Goal: Download file/media

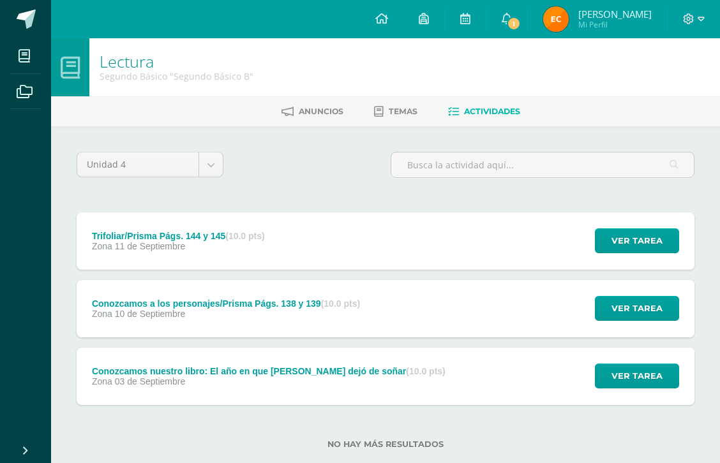
click at [512, 26] on span "1" at bounding box center [513, 24] width 14 height 14
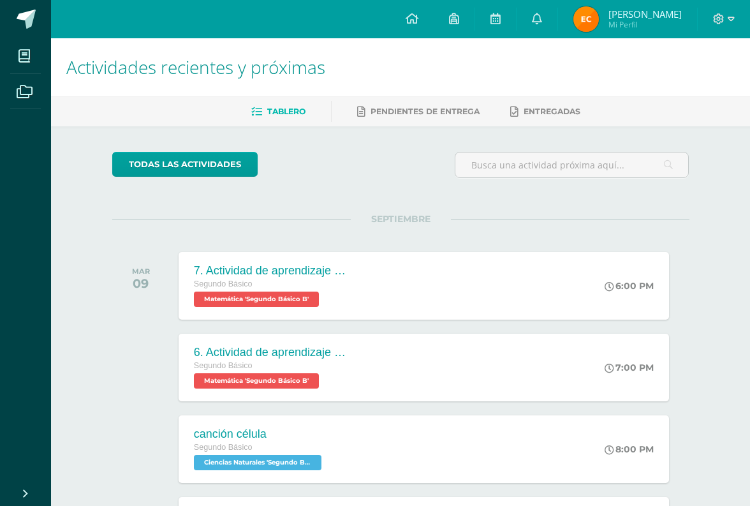
click at [719, 25] on span at bounding box center [724, 19] width 22 height 14
click at [704, 96] on link "Cerrar sesión" at bounding box center [684, 87] width 101 height 18
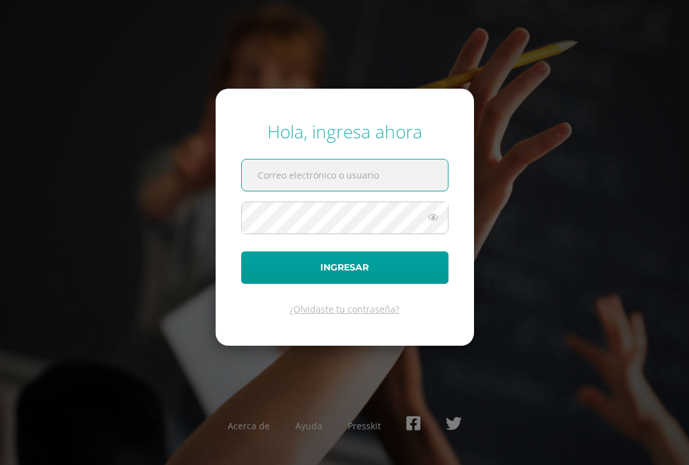
type input "cantillo.gv@continentalamericano.edu.gt"
click at [424, 283] on button "Ingresar" at bounding box center [344, 267] width 207 height 33
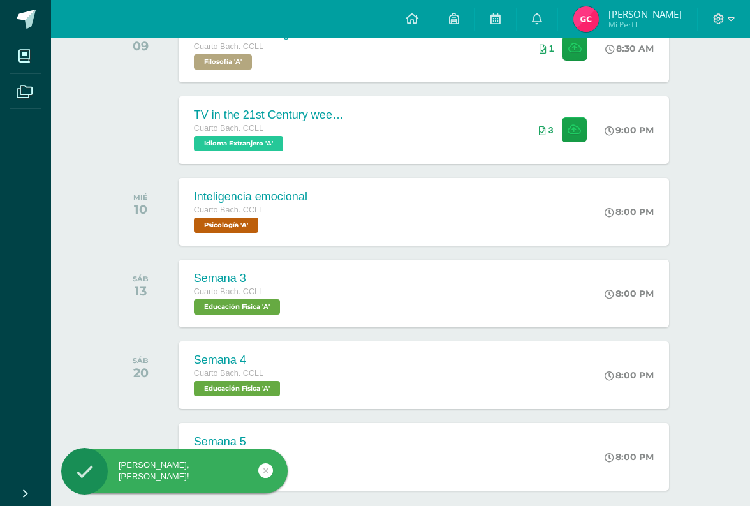
scroll to position [279, 0]
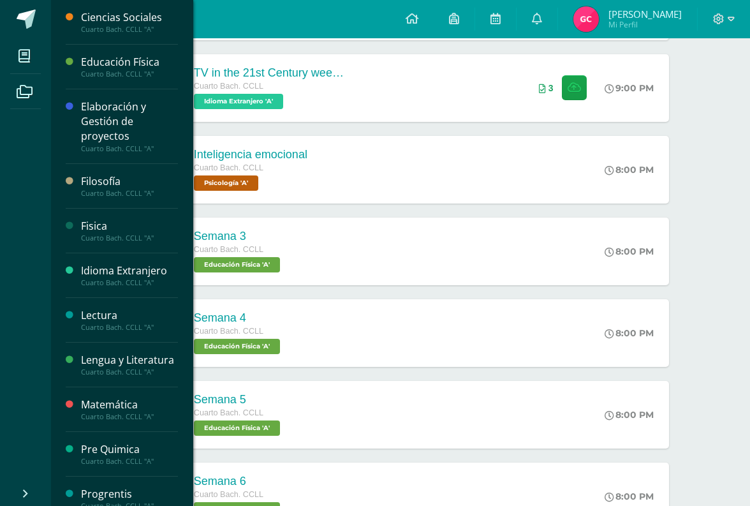
click at [26, 64] on span at bounding box center [24, 55] width 29 height 29
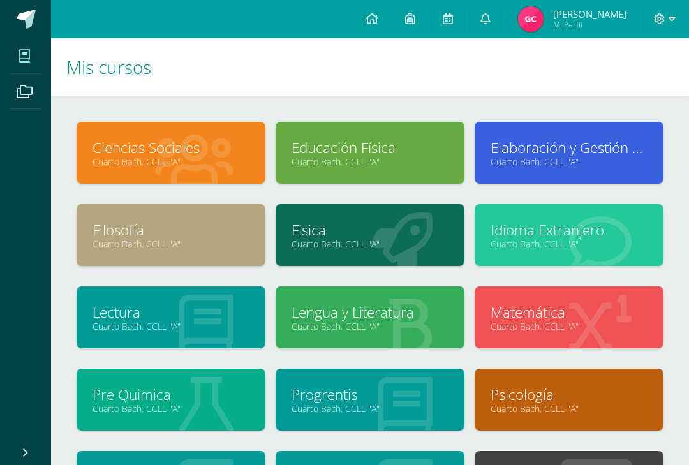
click at [623, 166] on link "Cuarto Bach. CCLL "A"" at bounding box center [569, 162] width 157 height 12
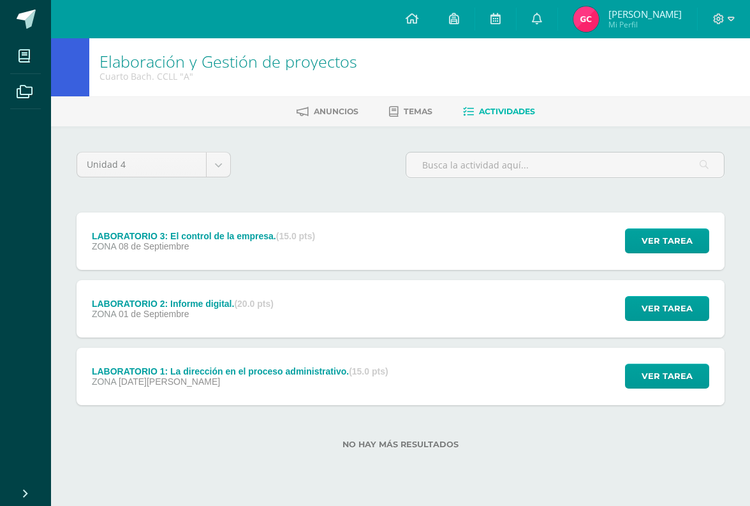
click at [537, 259] on div "LABORATORIO 3: El control de la empresa. (15.0 pts) ZONA [DATE] Ver tarea LABOR…" at bounding box center [401, 240] width 648 height 57
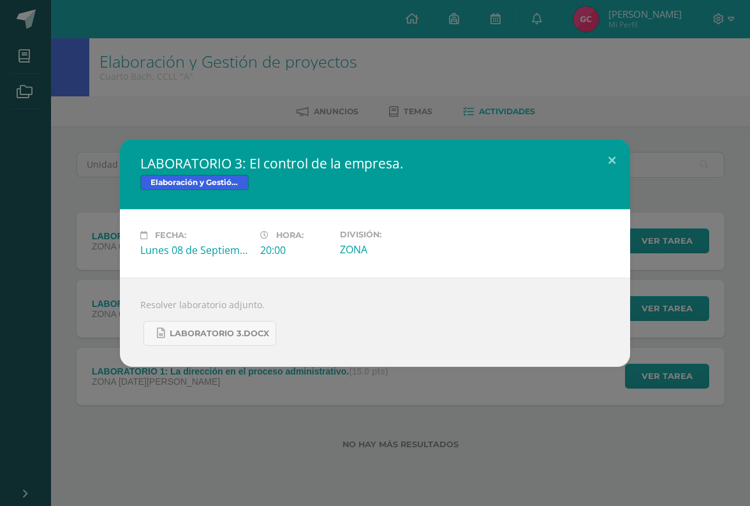
click at [249, 343] on link "LABORATORIO 3.docx" at bounding box center [210, 333] width 133 height 25
